Goal: Check status

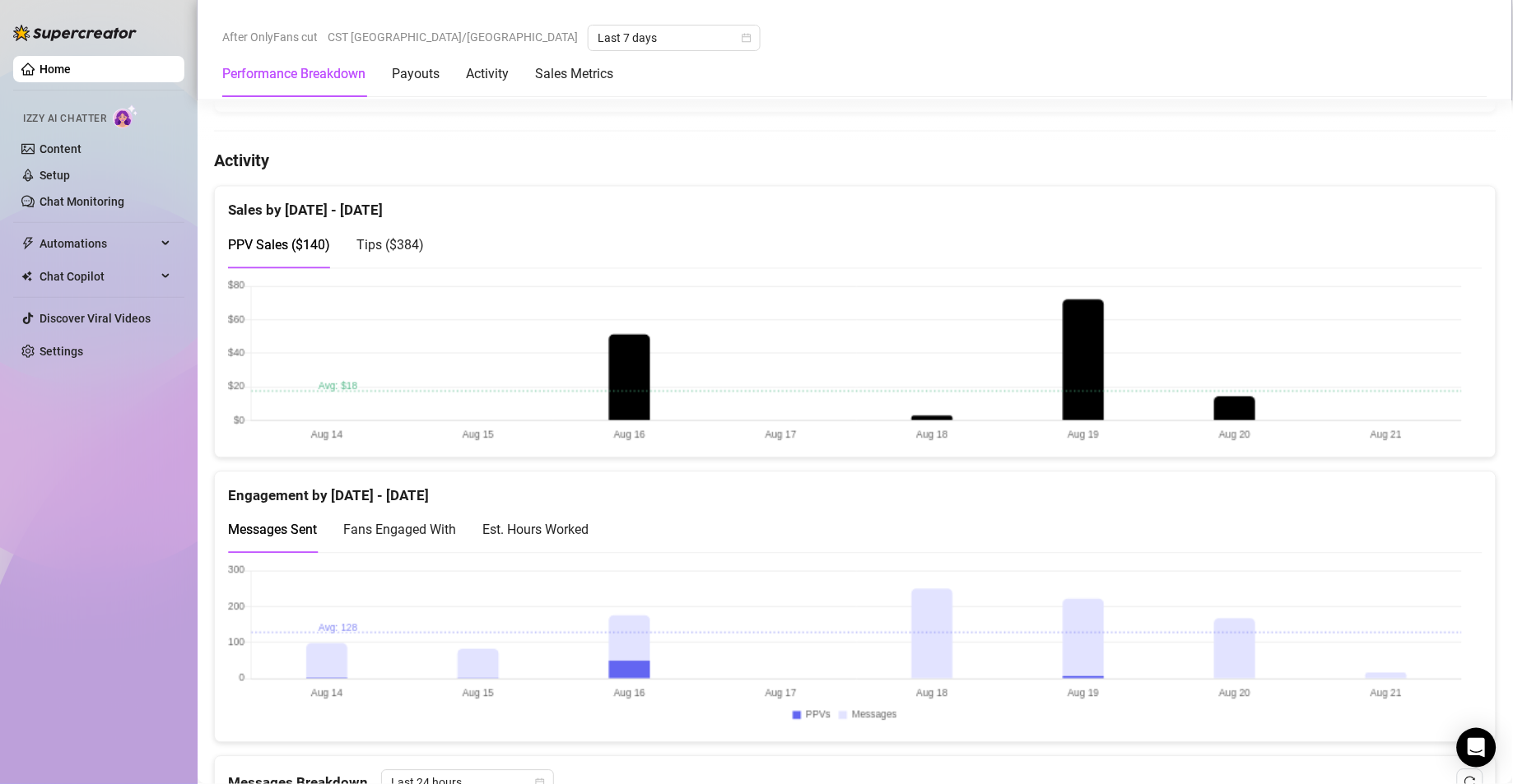
scroll to position [812, 0]
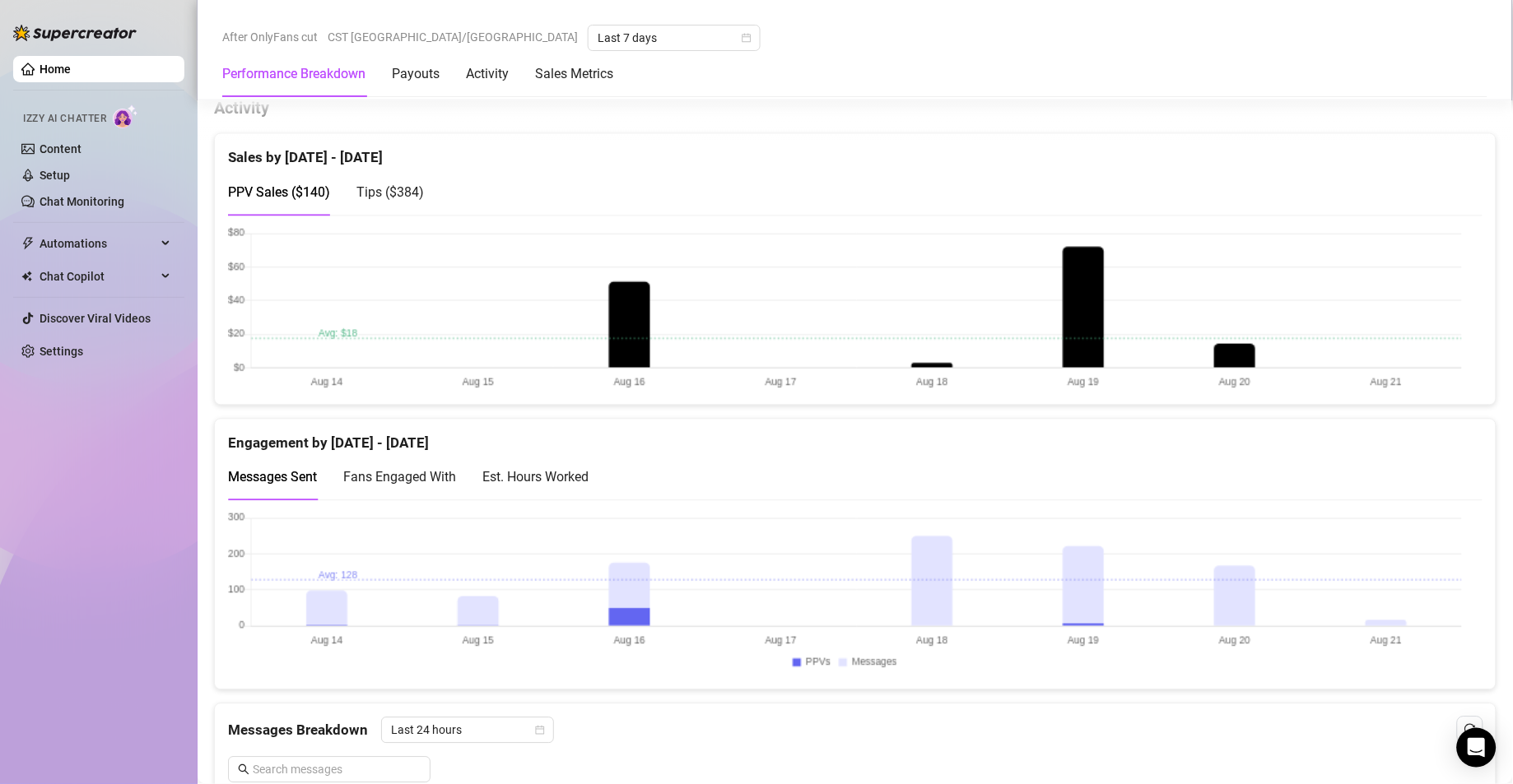
click at [556, 478] on div "Est. Hours Worked" at bounding box center [535, 478] width 106 height 21
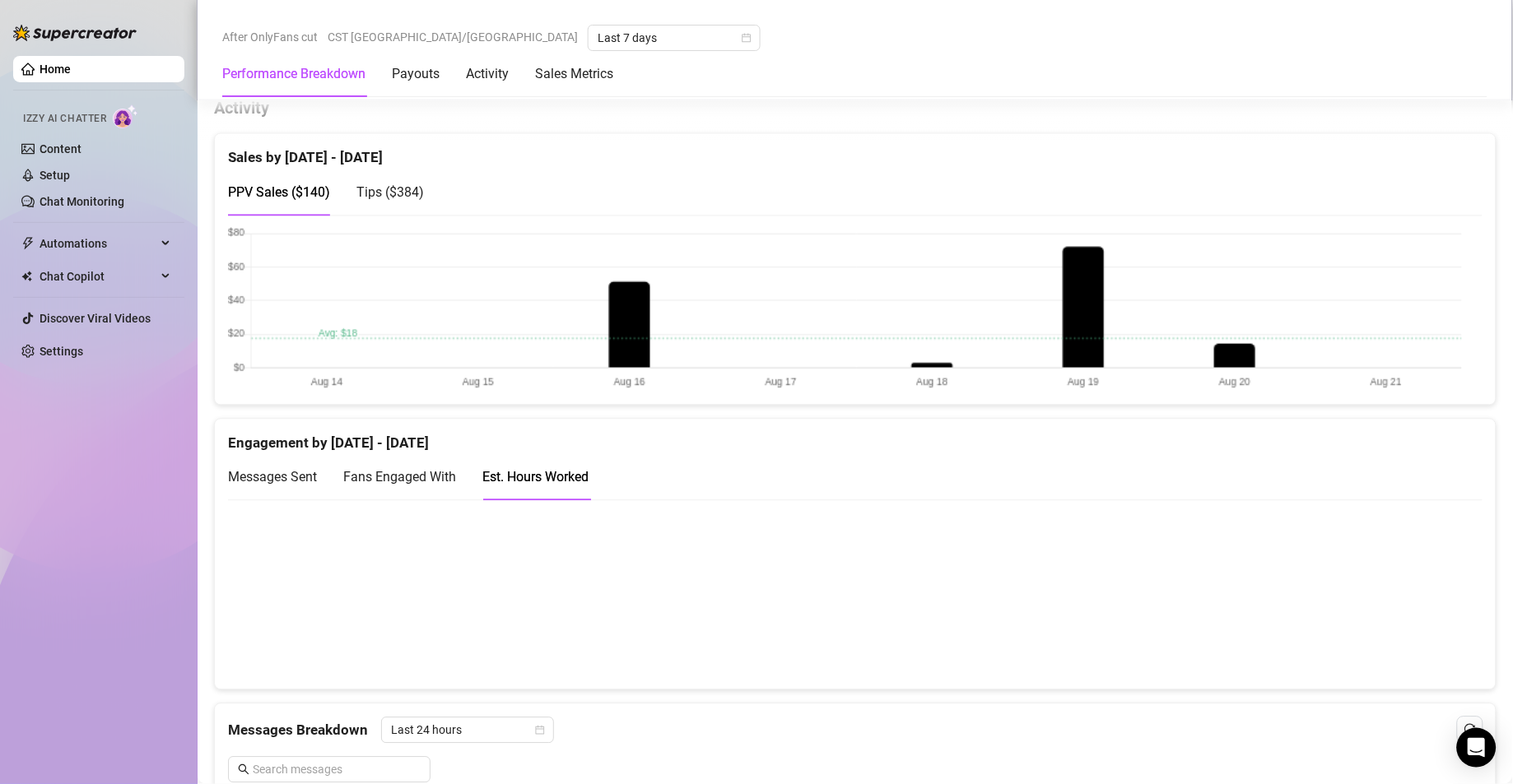
click at [1217, 620] on canvas at bounding box center [845, 595] width 1234 height 163
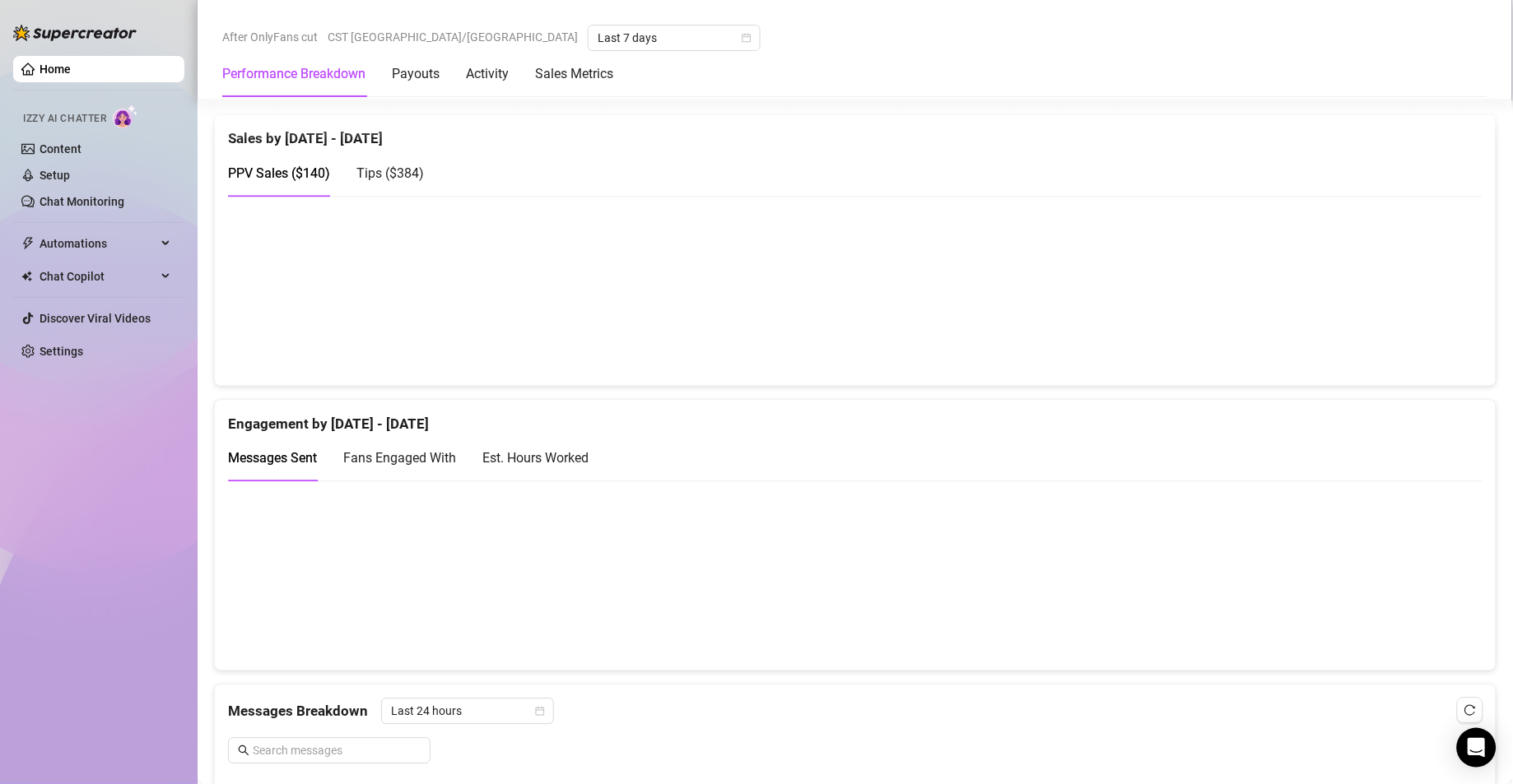
scroll to position [860, 0]
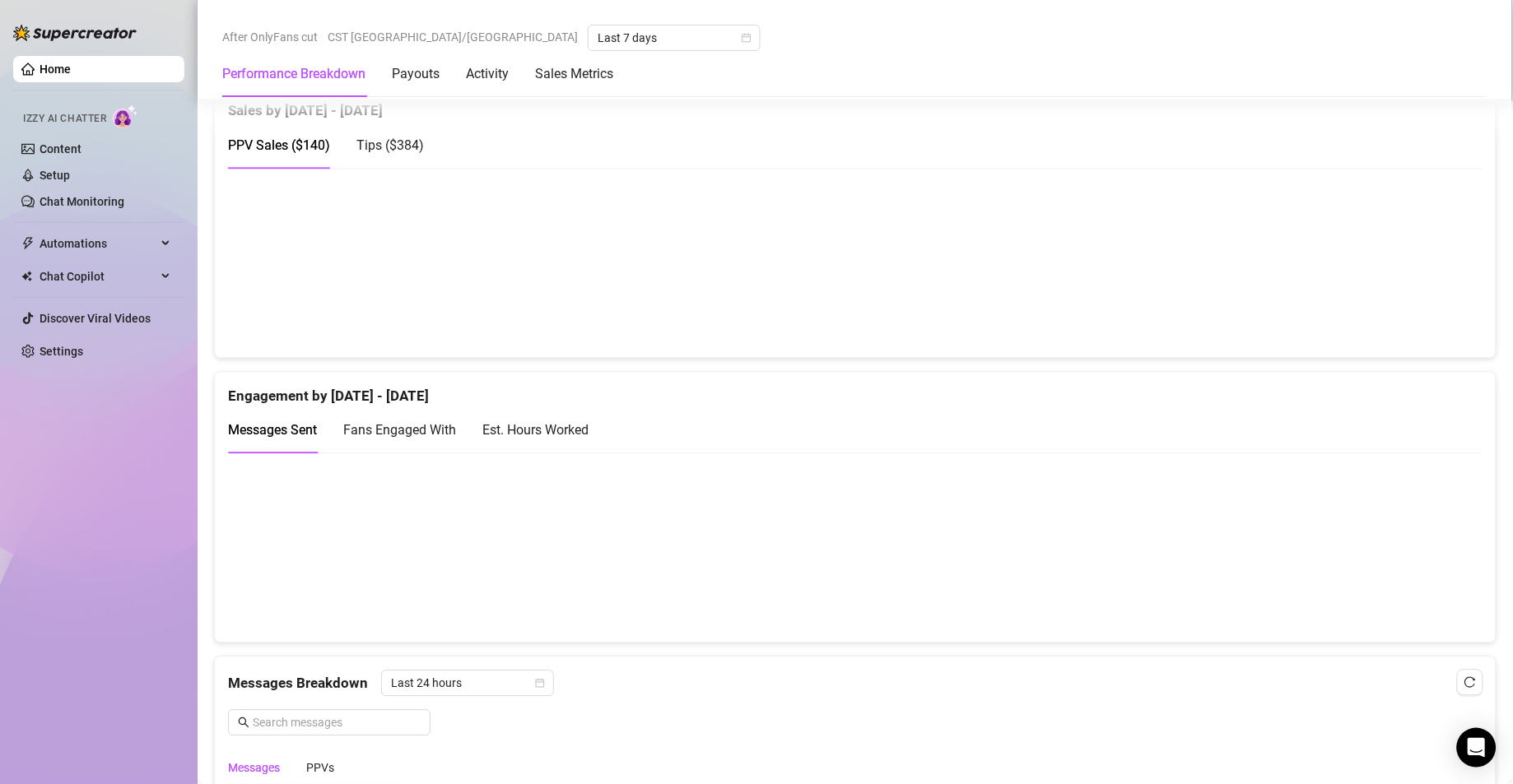
click at [576, 440] on div "Est. Hours Worked" at bounding box center [535, 429] width 106 height 21
click at [1236, 569] on canvas at bounding box center [845, 547] width 1234 height 163
